Goal: Obtain resource: Download file/media

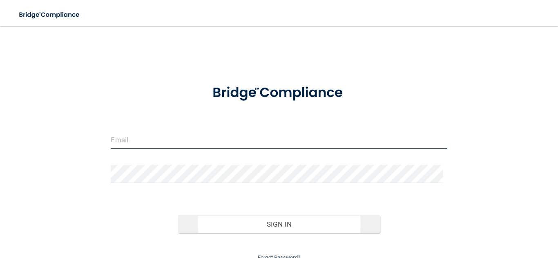
type input "avaja2008@gmail.com"
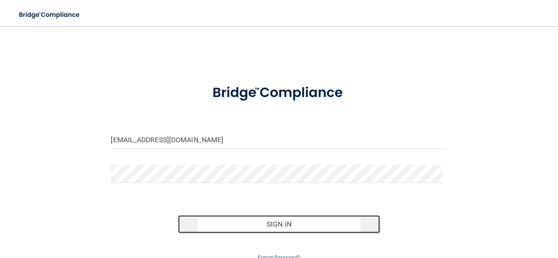
click at [253, 223] on button "Sign In" at bounding box center [279, 225] width 202 height 18
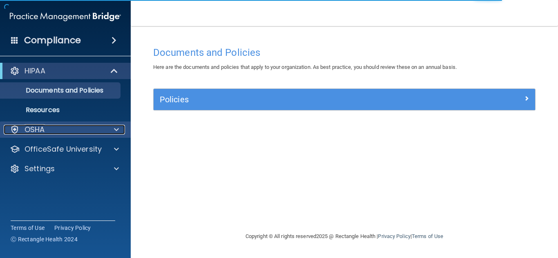
click at [89, 127] on div "OSHA" at bounding box center [54, 130] width 101 height 10
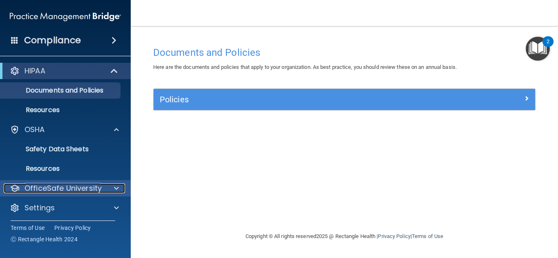
click at [60, 185] on p "OfficeSafe University" at bounding box center [62, 189] width 77 height 10
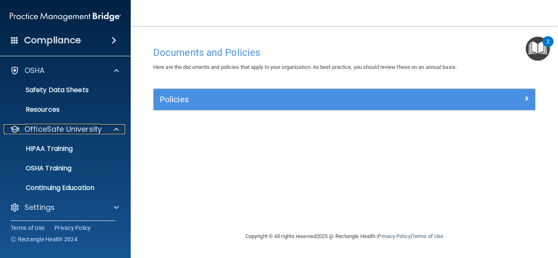
scroll to position [61, 0]
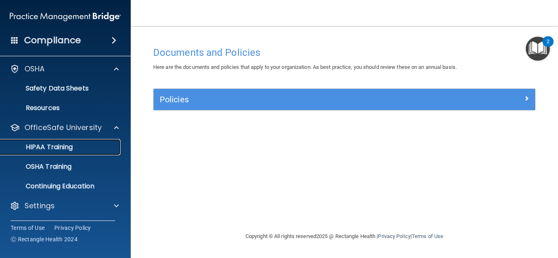
click at [78, 151] on div "HIPAA Training" at bounding box center [60, 147] width 111 height 8
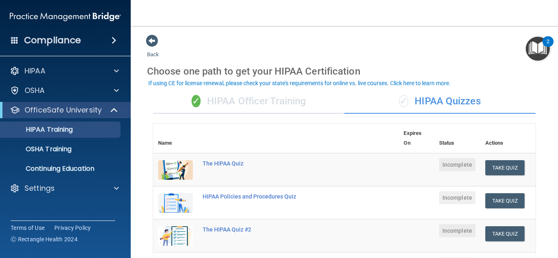
click at [239, 100] on div "✓ HIPAA Officer Training" at bounding box center [248, 101] width 191 height 24
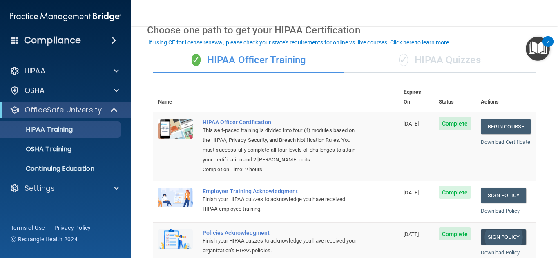
scroll to position [41, 0]
click at [496, 140] on link "Download Certificate" at bounding box center [504, 143] width 49 height 6
click at [57, 146] on p "OSHA Training" at bounding box center [38, 149] width 66 height 8
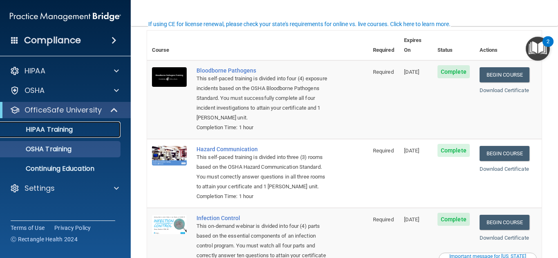
click at [32, 128] on p "HIPAA Training" at bounding box center [38, 130] width 67 height 8
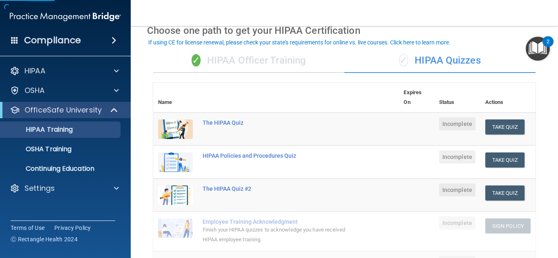
click at [202, 60] on div "✓ HIPAA Officer Training" at bounding box center [248, 61] width 191 height 24
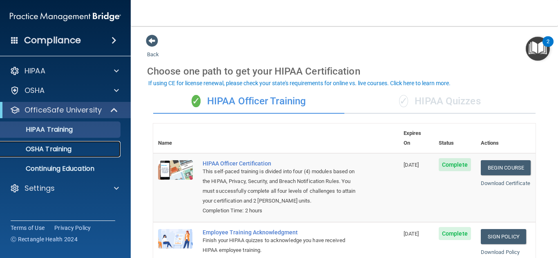
click at [46, 146] on p "OSHA Training" at bounding box center [38, 149] width 66 height 8
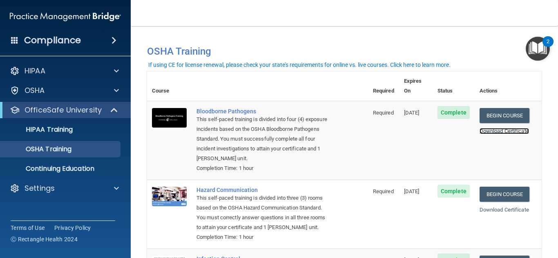
click at [501, 128] on link "Download Certificate" at bounding box center [503, 131] width 49 height 6
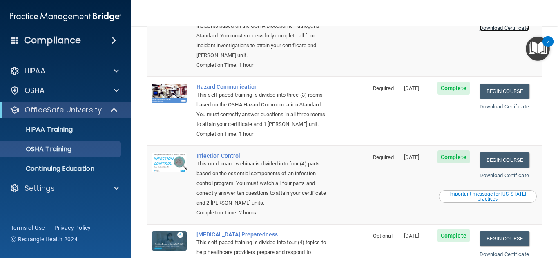
scroll to position [163, 0]
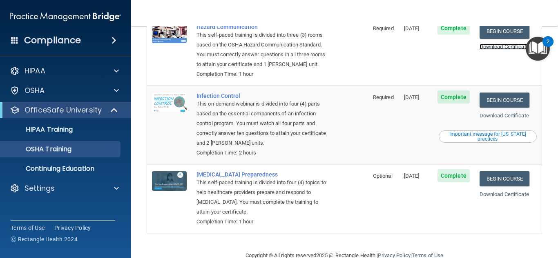
click at [490, 44] on link "Download Certificate" at bounding box center [503, 47] width 49 height 6
click at [502, 114] on link "Download Certificate" at bounding box center [503, 116] width 49 height 6
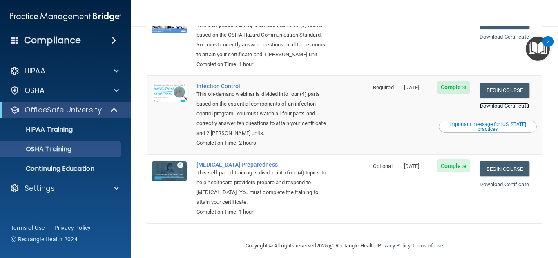
scroll to position [182, 0]
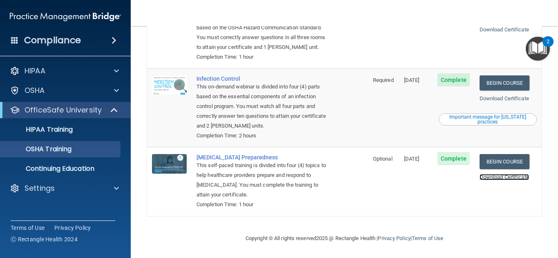
click at [499, 174] on link "Download Certificate" at bounding box center [503, 177] width 49 height 6
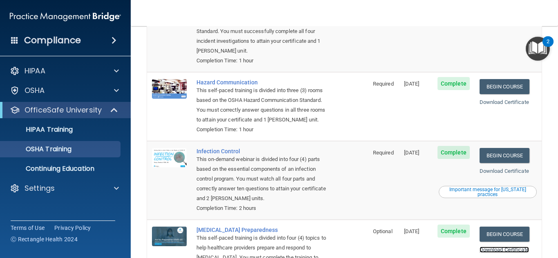
scroll to position [0, 0]
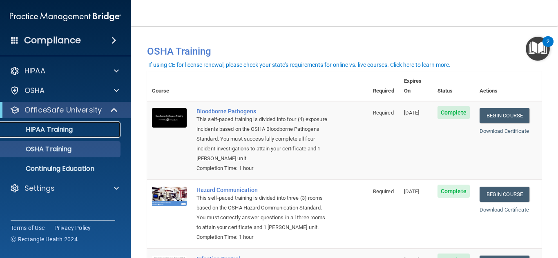
click at [54, 128] on p "HIPAA Training" at bounding box center [38, 130] width 67 height 8
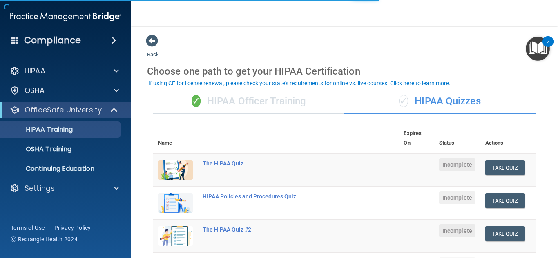
click at [274, 106] on div "✓ HIPAA Officer Training" at bounding box center [248, 101] width 191 height 24
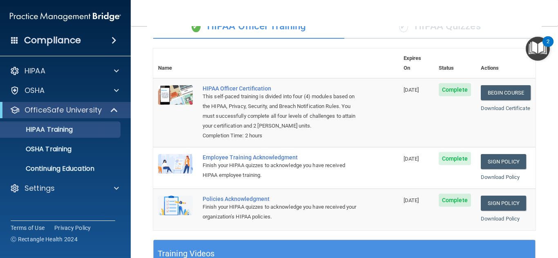
scroll to position [122, 0]
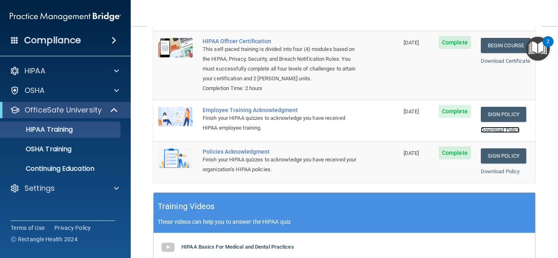
click at [496, 131] on link "Download Policy" at bounding box center [499, 130] width 39 height 6
click at [493, 172] on link "Download Policy" at bounding box center [499, 172] width 39 height 6
